Goal: Task Accomplishment & Management: Complete application form

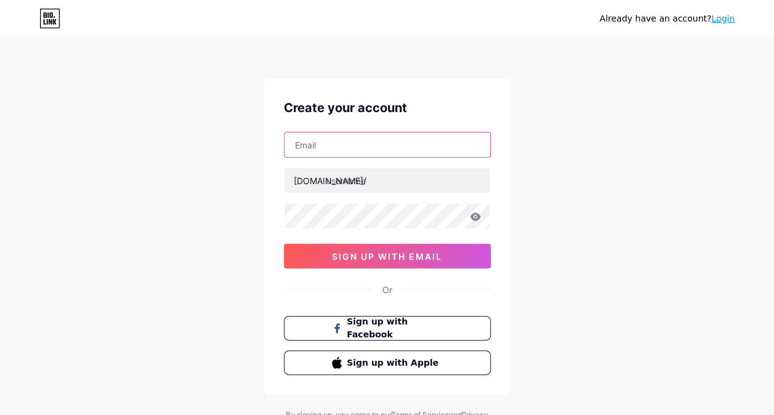
click at [317, 149] on input "text" at bounding box center [388, 144] width 206 height 25
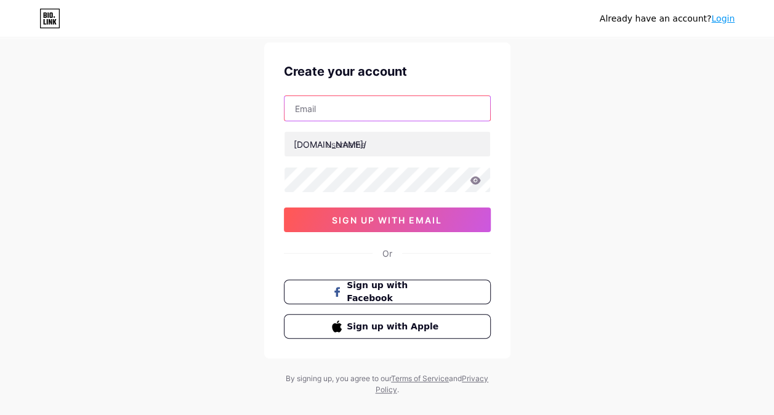
scroll to position [55, 0]
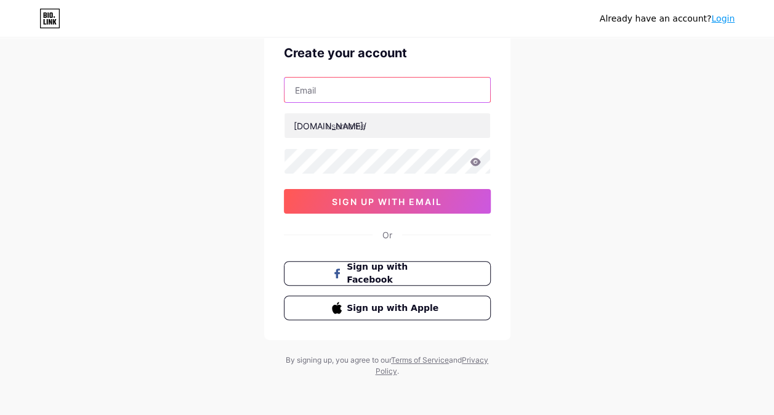
click at [395, 85] on input "text" at bounding box center [388, 90] width 206 height 25
type input "[EMAIL_ADDRESS][DOMAIN_NAME]"
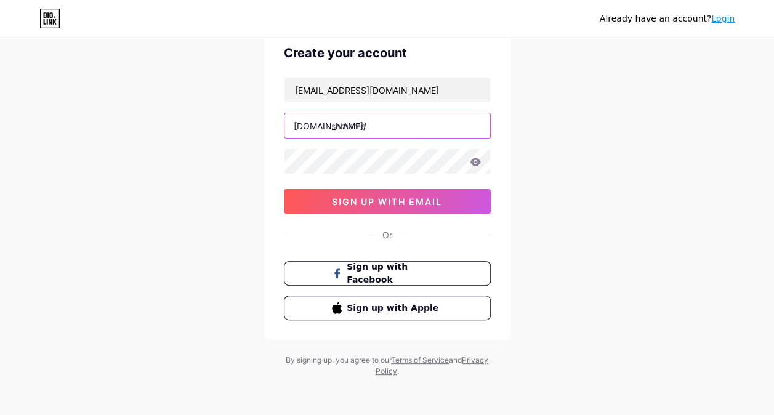
click at [371, 123] on input "text" at bounding box center [388, 125] width 206 height 25
click at [597, 140] on div "Already have an account? Login Create your account [EMAIL_ADDRESS][DOMAIN_NAME]…" at bounding box center [387, 180] width 774 height 471
click at [447, 115] on input "text" at bounding box center [388, 125] width 206 height 25
type input "leekheang"
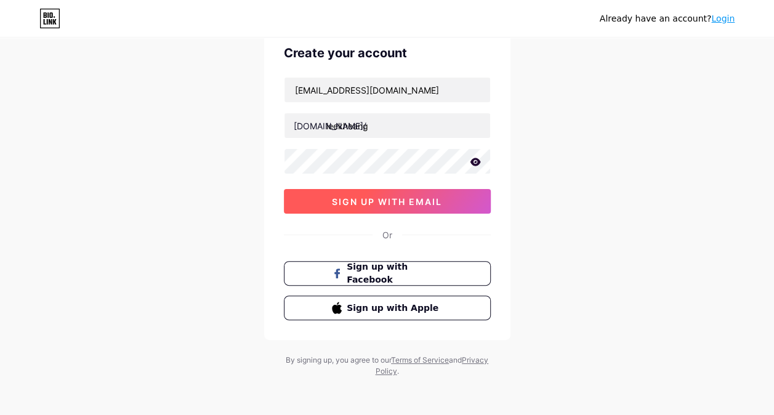
click at [375, 207] on button "sign up with email" at bounding box center [387, 201] width 207 height 25
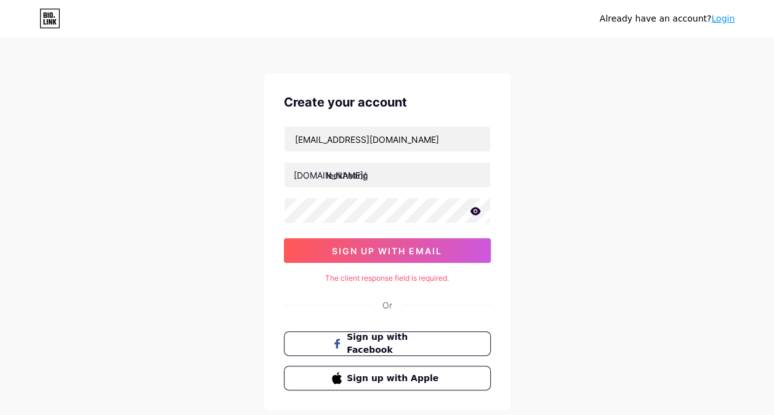
scroll to position [0, 0]
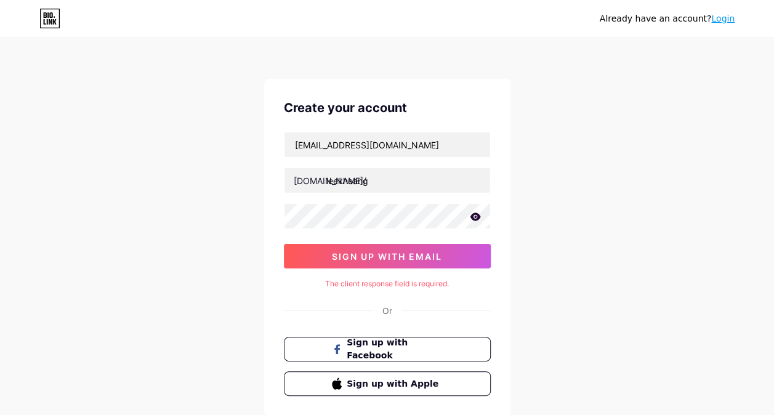
click at [477, 217] on icon at bounding box center [475, 217] width 10 height 8
click at [477, 217] on icon at bounding box center [474, 217] width 10 height 9
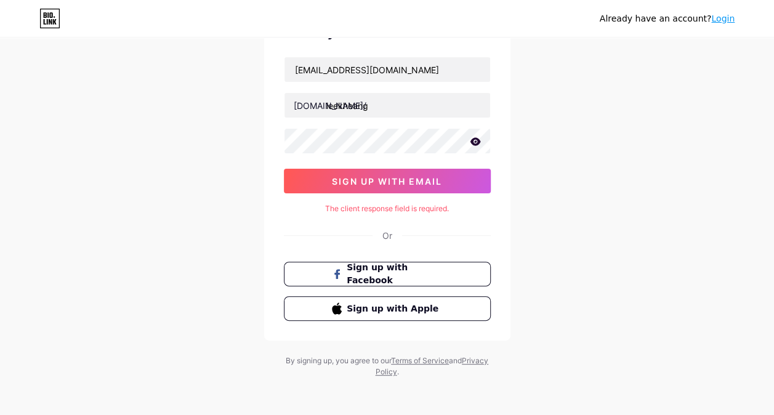
scroll to position [76, 0]
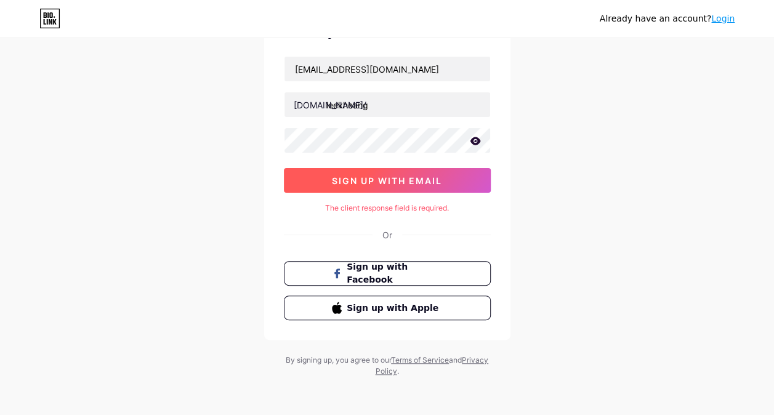
click at [394, 172] on button "sign up with email" at bounding box center [387, 180] width 207 height 25
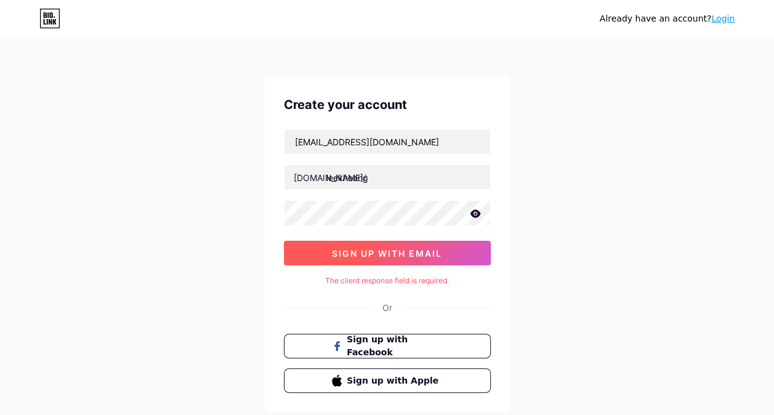
scroll to position [0, 0]
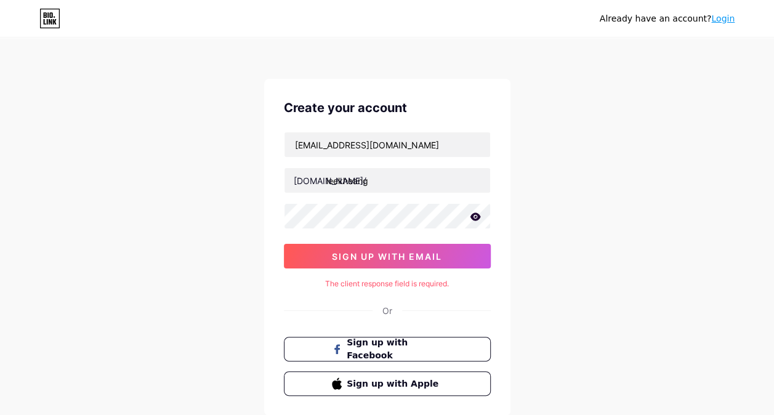
click at [384, 286] on div "The client response field is required." at bounding box center [387, 283] width 207 height 11
click at [387, 283] on div "The client response field is required." at bounding box center [387, 283] width 207 height 11
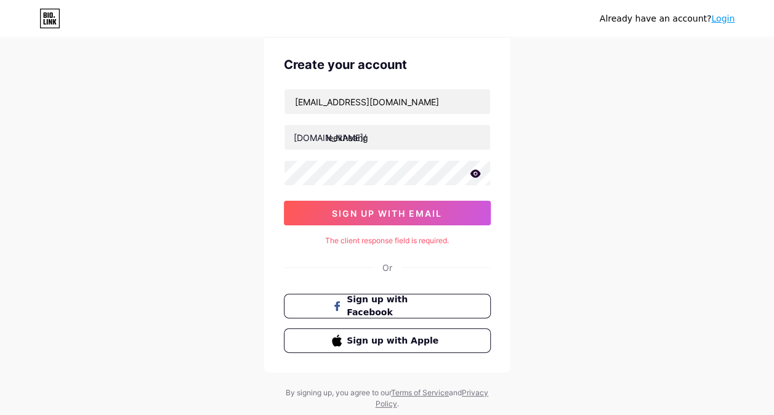
scroll to position [76, 0]
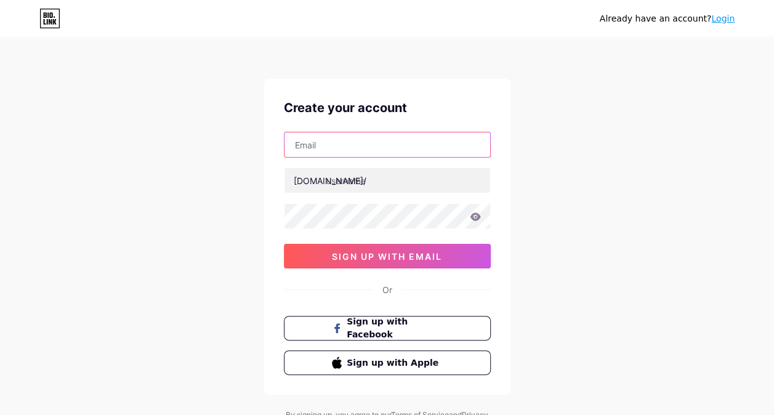
drag, startPoint x: 384, startPoint y: 147, endPoint x: 633, endPoint y: 89, distance: 256.2
click at [386, 147] on input "text" at bounding box center [388, 144] width 206 height 25
type input "[EMAIL_ADDRESS][DOMAIN_NAME]"
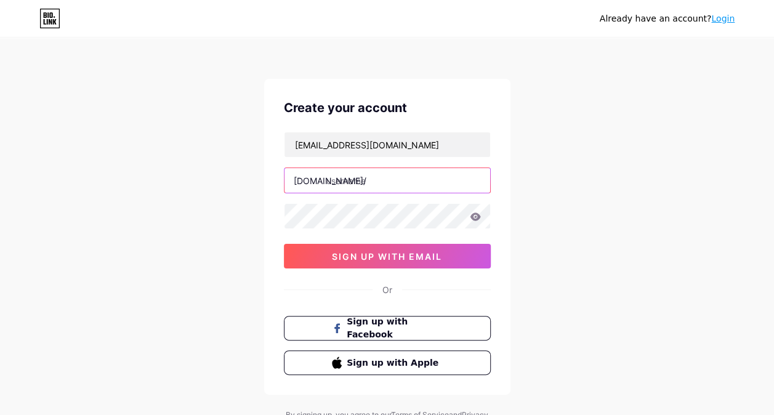
click at [338, 180] on input "text" at bounding box center [388, 180] width 206 height 25
type input "leekheang"
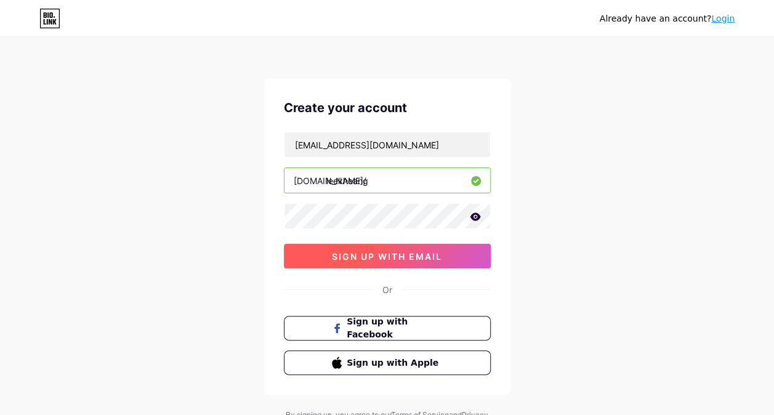
click at [432, 255] on span "sign up with email" at bounding box center [387, 256] width 110 height 10
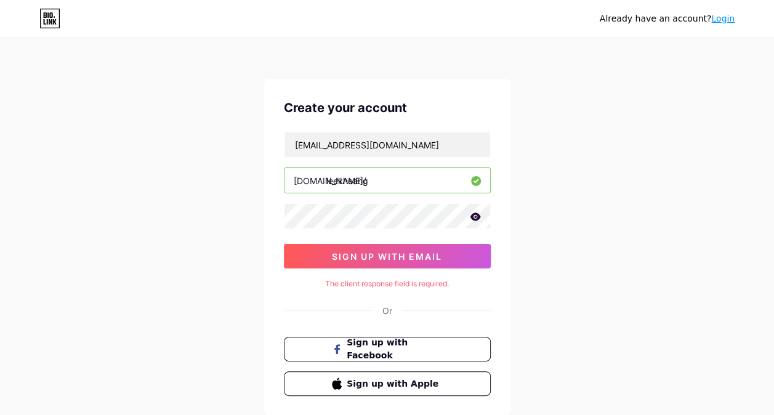
scroll to position [76, 0]
